Goal: Task Accomplishment & Management: Use online tool/utility

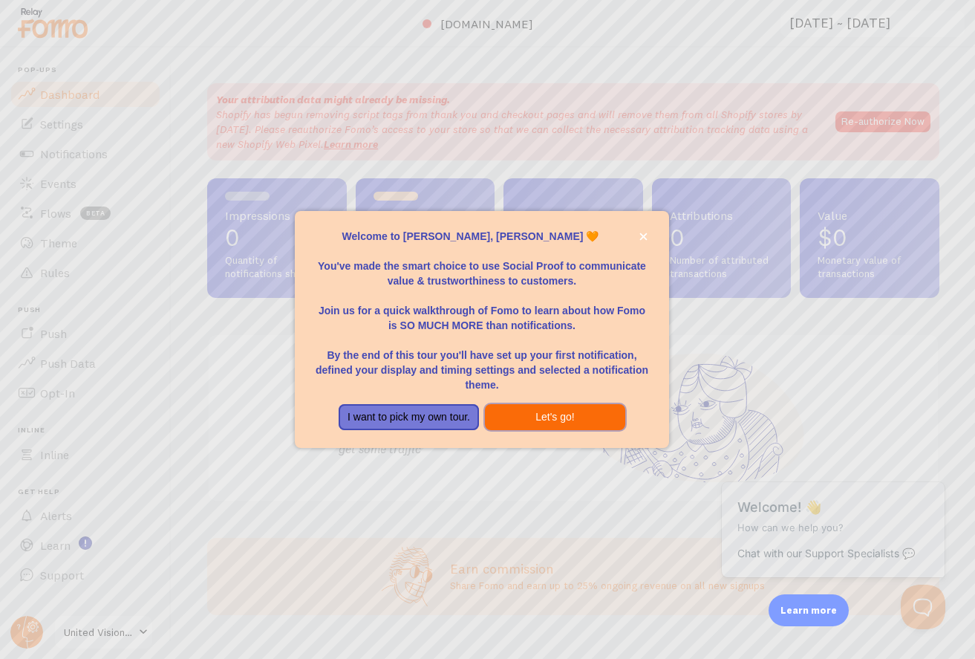
click at [591, 412] on button "Let's go!" at bounding box center [555, 417] width 140 height 27
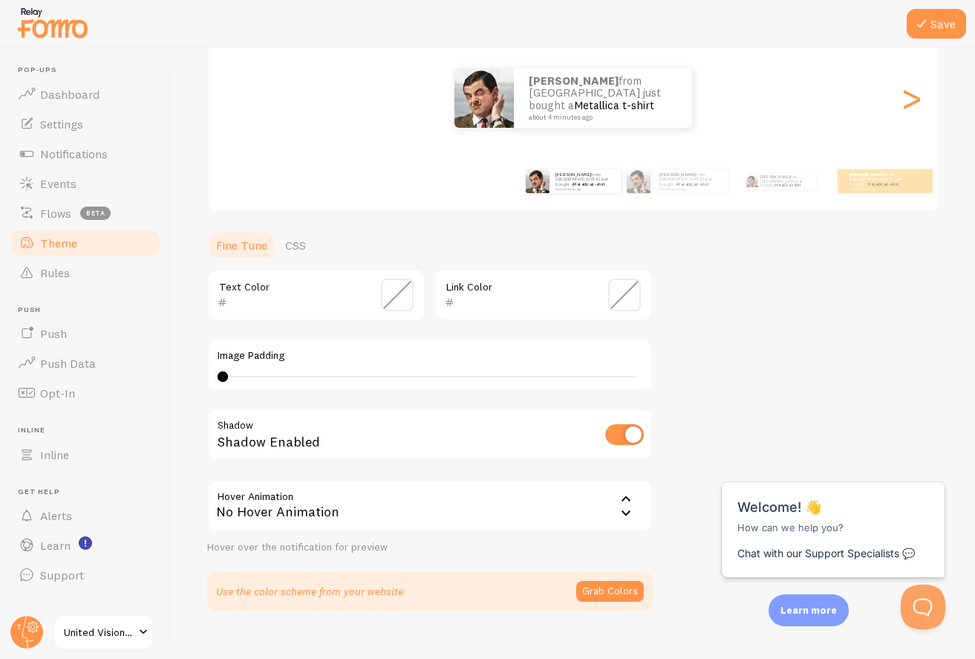
scroll to position [201, 0]
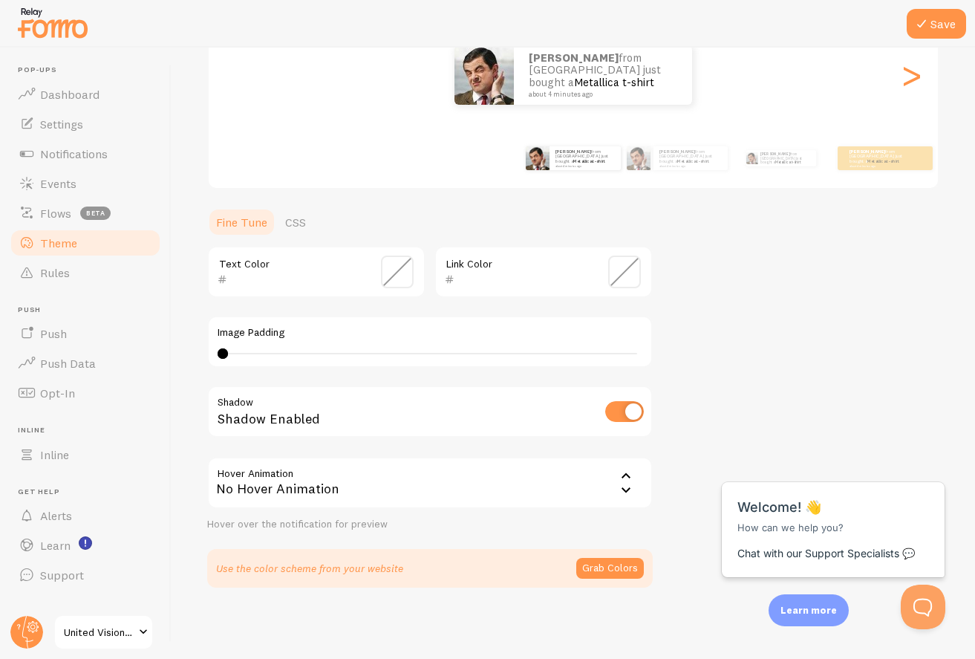
click at [635, 483] on div "No Hover Animation" at bounding box center [430, 483] width 446 height 52
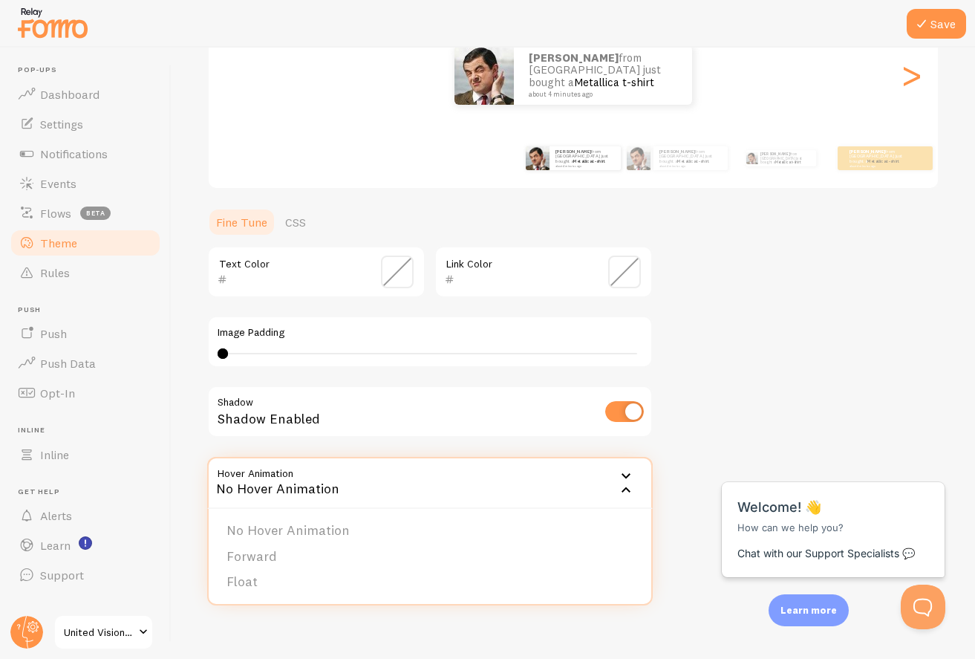
click at [692, 446] on div "Theme Choose a theme for your notifications Classic [PERSON_NAME] from [GEOGRAP…" at bounding box center [573, 235] width 732 height 705
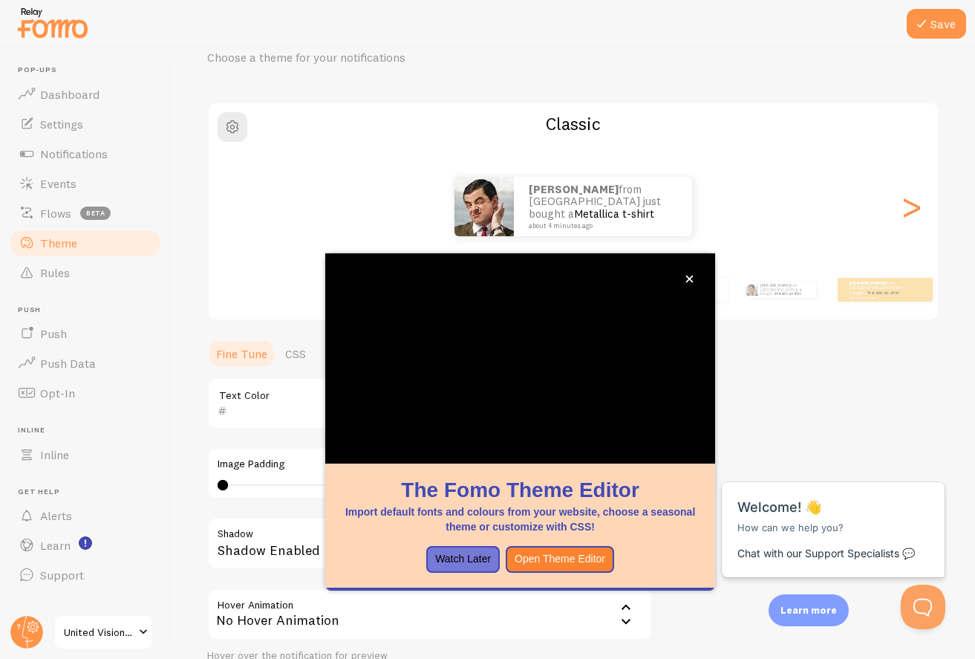
scroll to position [69, 0]
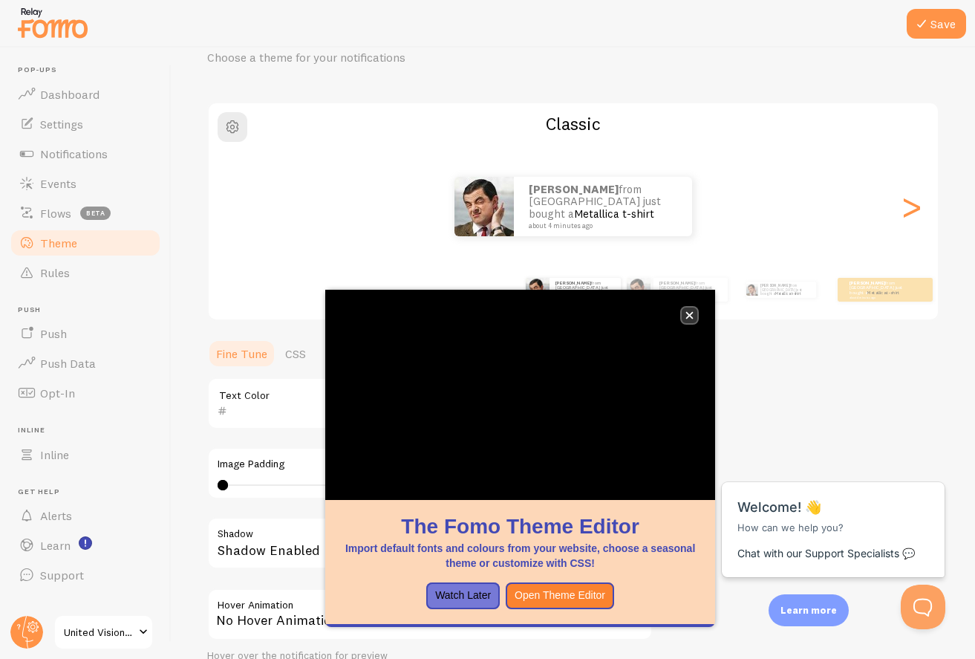
click at [689, 316] on icon "close," at bounding box center [690, 315] width 8 height 8
click at [694, 319] on icon "close," at bounding box center [690, 315] width 8 height 8
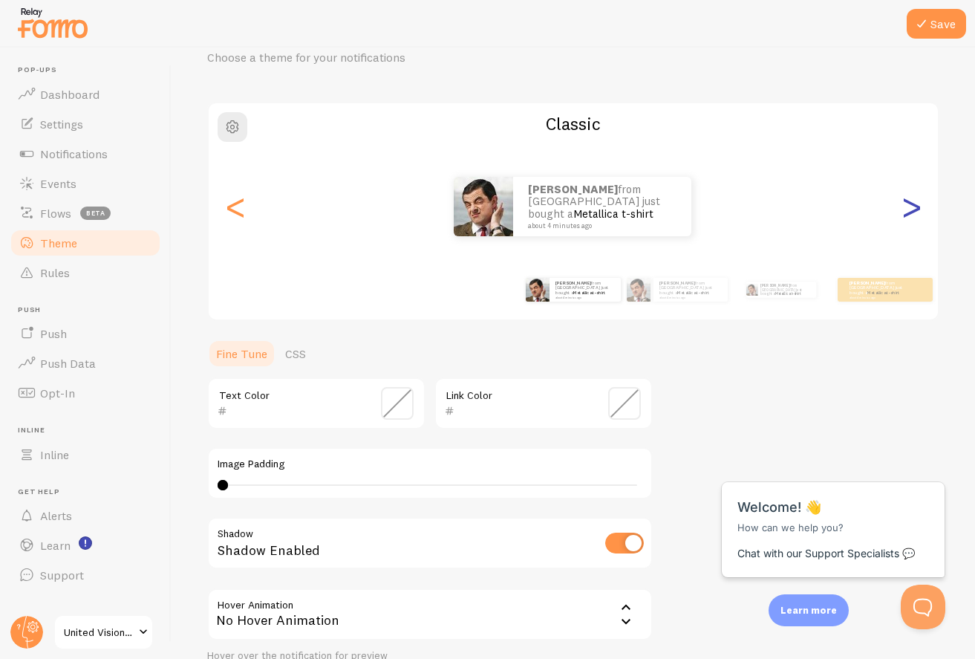
click at [920, 209] on div ">" at bounding box center [911, 206] width 18 height 107
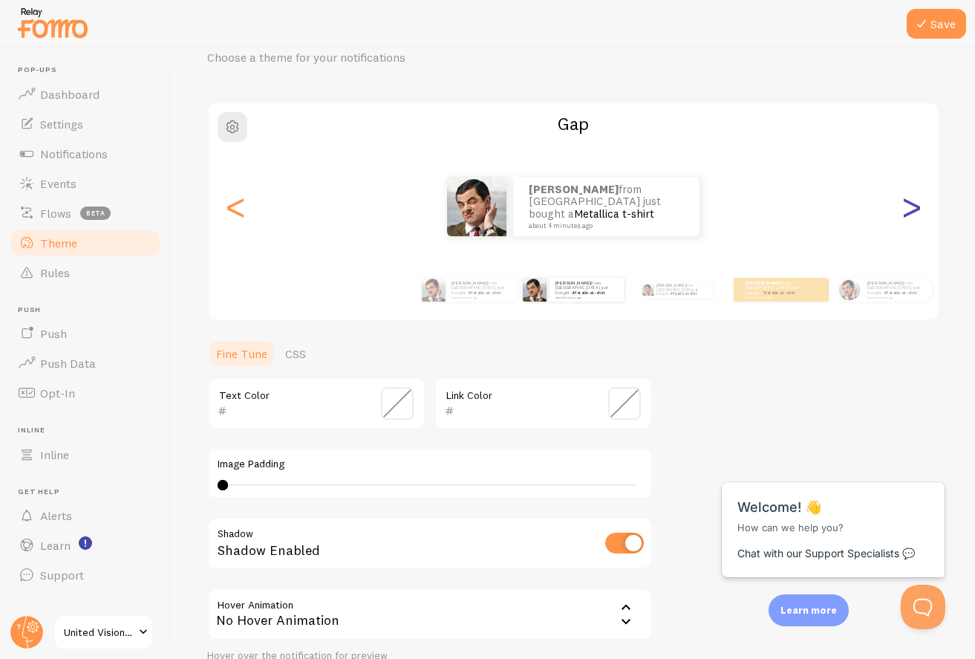
click at [920, 209] on div ">" at bounding box center [911, 206] width 18 height 107
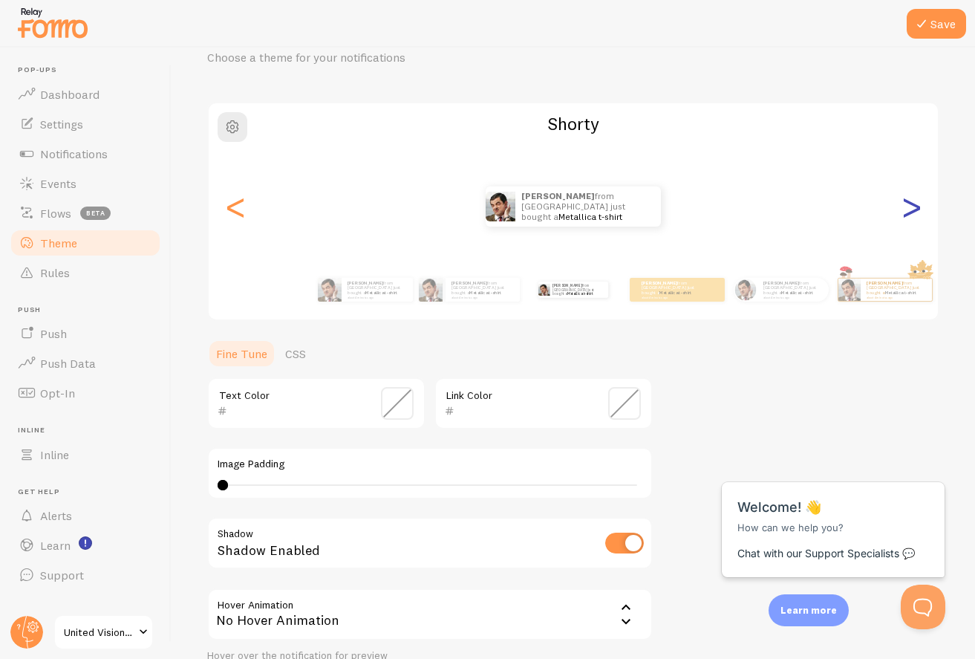
click at [920, 209] on div ">" at bounding box center [911, 206] width 18 height 107
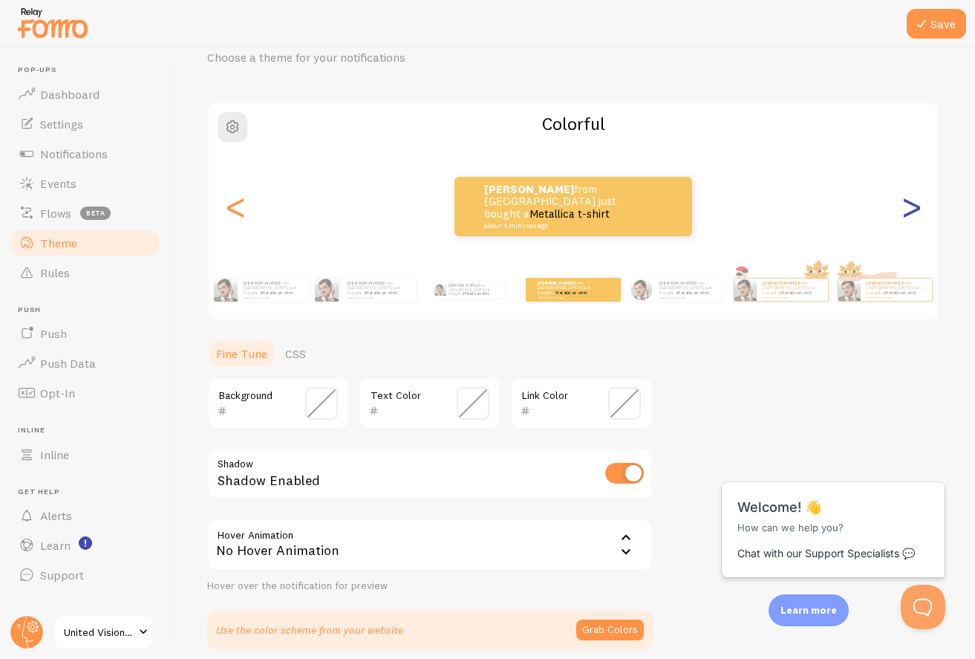
scroll to position [131, 0]
